Goal: Obtain resource: Download file/media

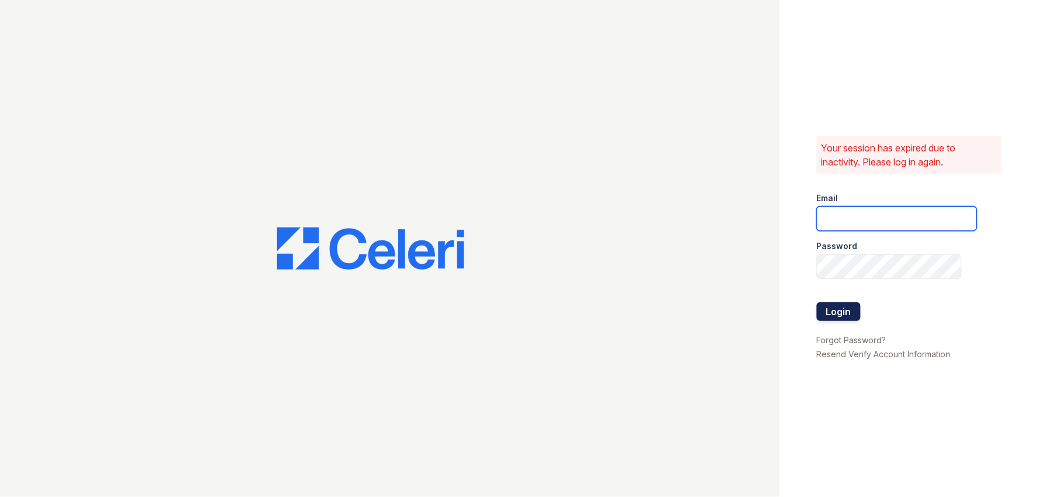
type input "[EMAIL_ADDRESS][DOMAIN_NAME]"
click at [842, 310] on button "Login" at bounding box center [839, 311] width 44 height 19
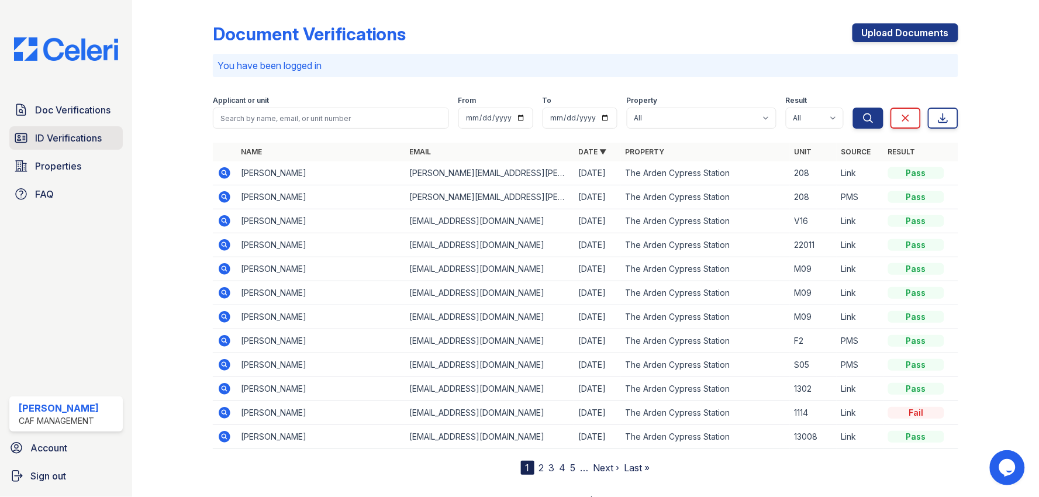
click at [101, 131] on span "ID Verifications" at bounding box center [68, 138] width 67 height 14
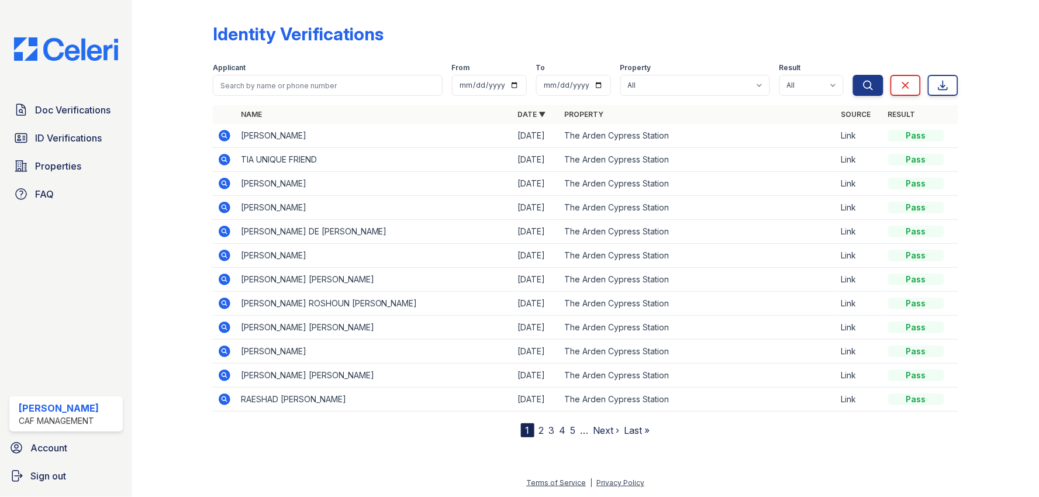
click at [221, 130] on icon at bounding box center [224, 136] width 14 height 14
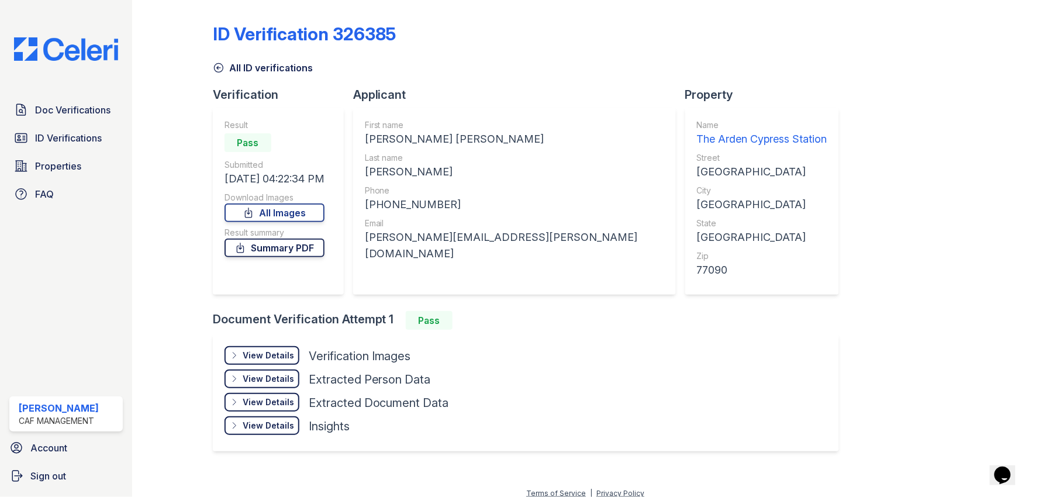
click at [279, 253] on link "Summary PDF" at bounding box center [275, 248] width 100 height 19
drag, startPoint x: 953, startPoint y: 316, endPoint x: 336, endPoint y: 314, distance: 617.4
click at [958, 316] on div at bounding box center [989, 236] width 62 height 463
click at [265, 355] on div "View Details" at bounding box center [268, 356] width 51 height 12
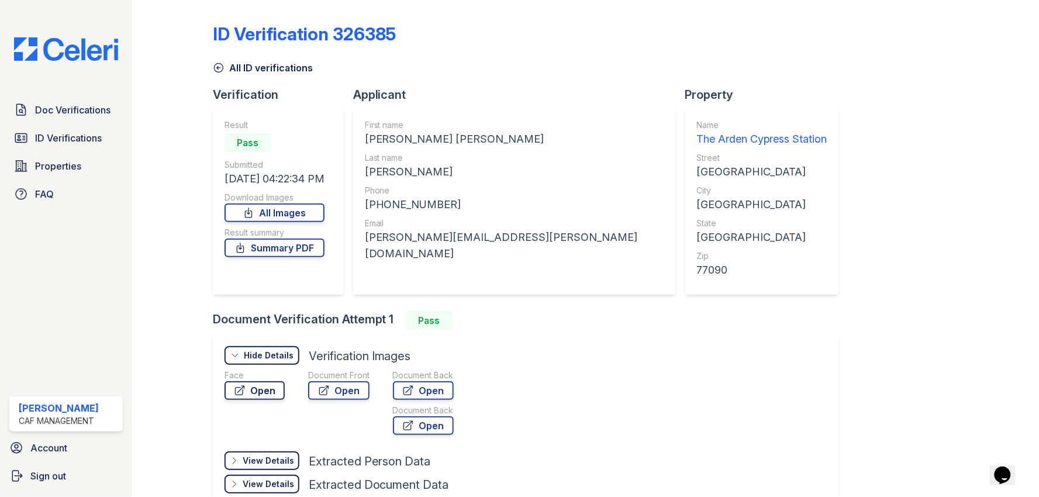
click at [260, 391] on link "Open" at bounding box center [255, 390] width 60 height 19
click at [351, 384] on link "Open" at bounding box center [338, 390] width 61 height 19
click at [430, 391] on link "Open" at bounding box center [423, 390] width 61 height 19
click at [427, 421] on link "Open" at bounding box center [423, 425] width 61 height 19
click at [61, 113] on span "Doc Verifications" at bounding box center [72, 110] width 75 height 14
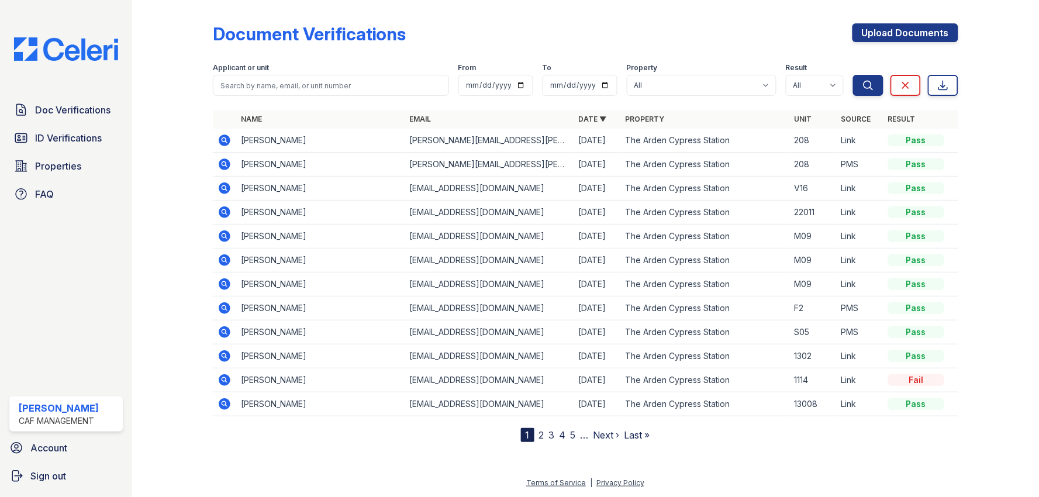
click at [223, 137] on icon at bounding box center [225, 140] width 12 height 12
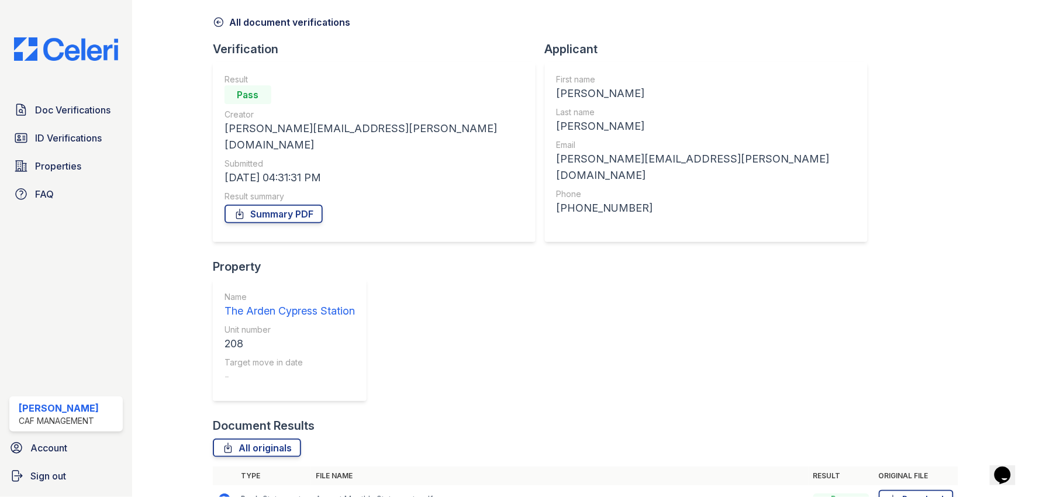
scroll to position [115, 0]
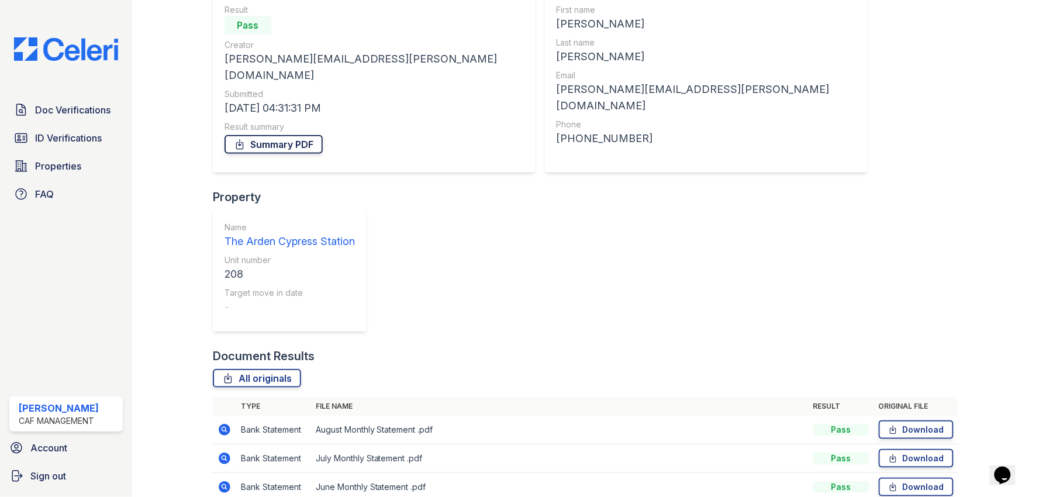
click at [282, 135] on link "Summary PDF" at bounding box center [274, 144] width 98 height 19
click at [958, 108] on div at bounding box center [989, 260] width 62 height 743
click at [972, 361] on div at bounding box center [989, 260] width 62 height 743
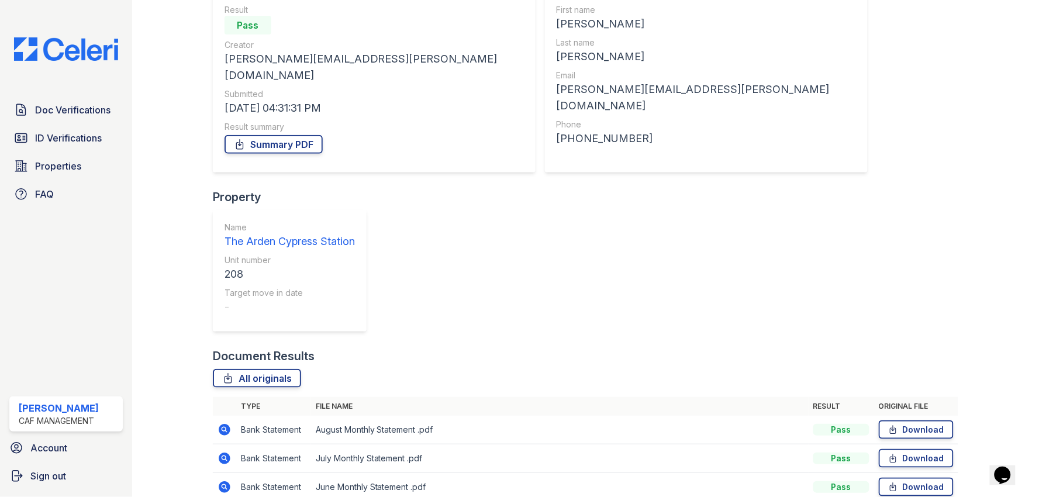
click at [988, 358] on div at bounding box center [989, 260] width 62 height 743
click at [973, 381] on div at bounding box center [989, 260] width 62 height 743
click at [924, 478] on link "Download" at bounding box center [916, 487] width 75 height 19
click at [980, 282] on div at bounding box center [989, 260] width 62 height 743
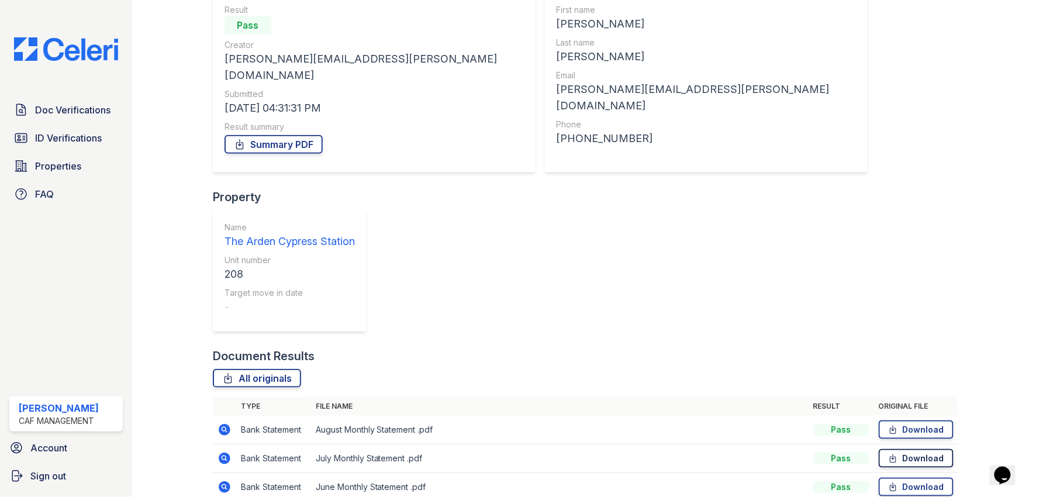
click at [901, 449] on link "Download" at bounding box center [916, 458] width 75 height 19
click at [992, 294] on div at bounding box center [989, 260] width 62 height 743
click at [928, 420] on link "Download" at bounding box center [916, 429] width 75 height 19
click at [1000, 312] on div at bounding box center [989, 260] width 62 height 743
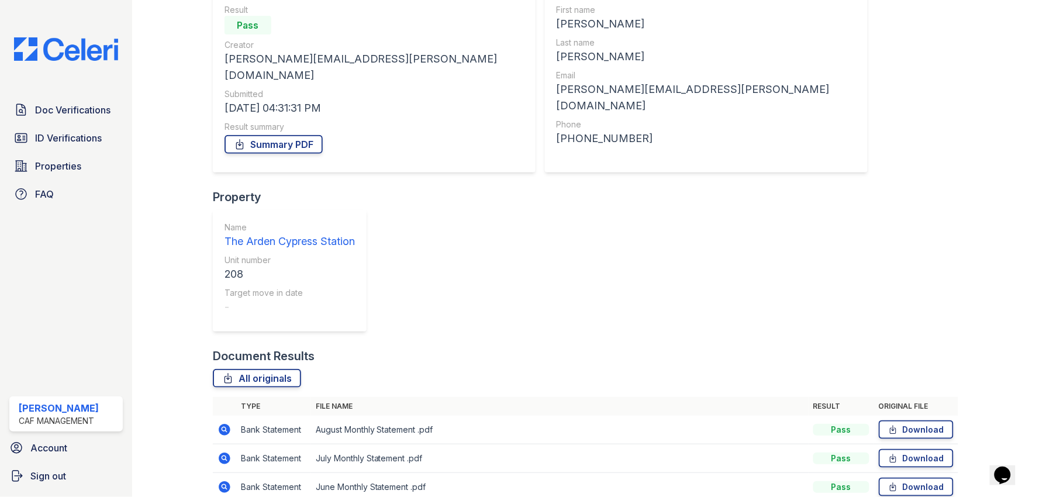
click at [999, 342] on div at bounding box center [989, 260] width 62 height 743
click at [591, 348] on div "Document Results" at bounding box center [585, 356] width 745 height 16
click at [633, 348] on div "Document Results" at bounding box center [585, 356] width 745 height 16
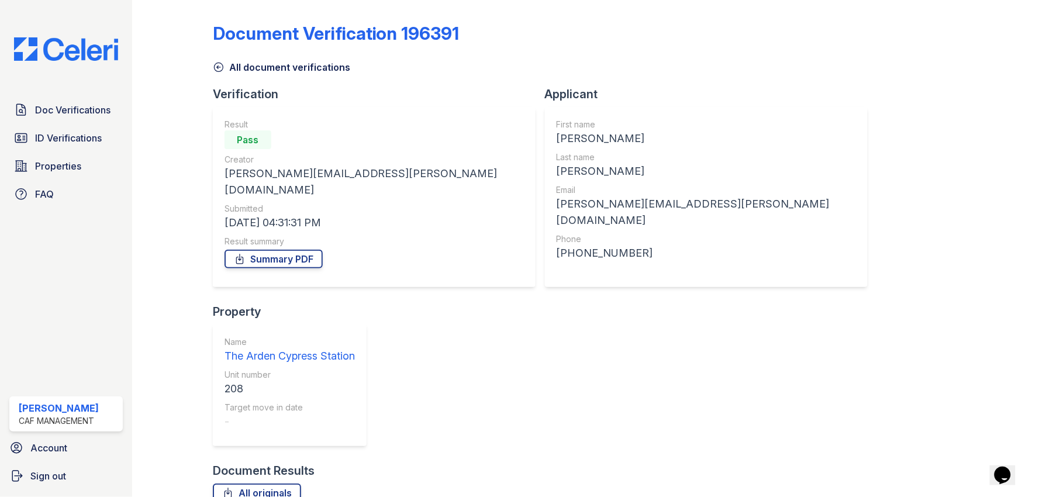
scroll to position [0, 0]
click at [355, 402] on div "Target move in date" at bounding box center [290, 408] width 130 height 12
click at [721, 183] on div "Document Verification 196391 All document verifications Verification Result Pas…" at bounding box center [585, 376] width 745 height 743
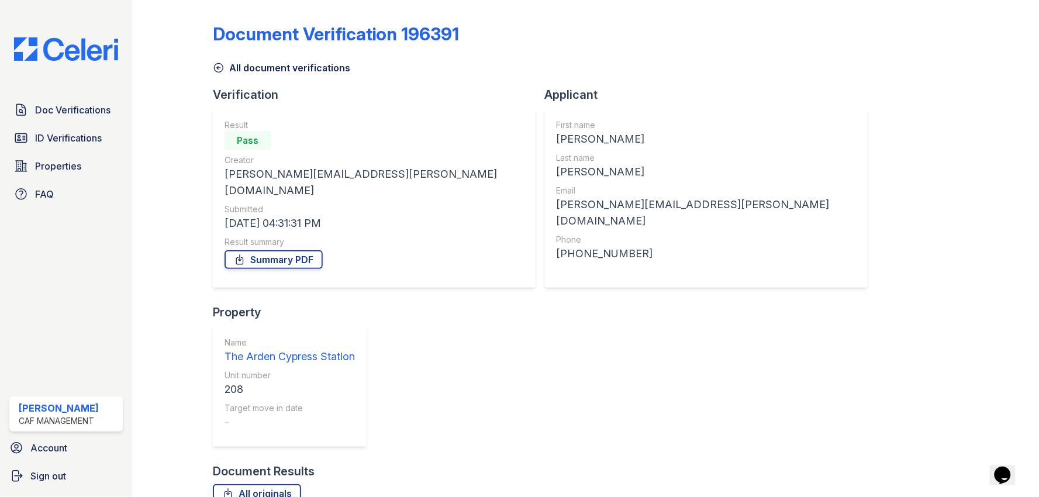
click at [376, 304] on div "Property Name The Arden Cypress Station Unit number 208 Target move in date -" at bounding box center [294, 383] width 163 height 159
click at [762, 215] on div "Document Verification 196391 All document verifications Verification Result Pas…" at bounding box center [585, 376] width 745 height 743
click at [769, 177] on div "Document Verification 196391 All document verifications Verification Result Pas…" at bounding box center [585, 376] width 745 height 743
